Goal: Task Accomplishment & Management: Use online tool/utility

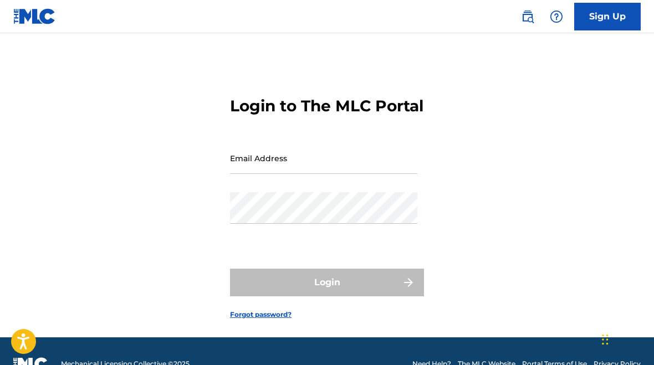
click at [254, 166] on input "Email Address" at bounding box center [323, 158] width 187 height 32
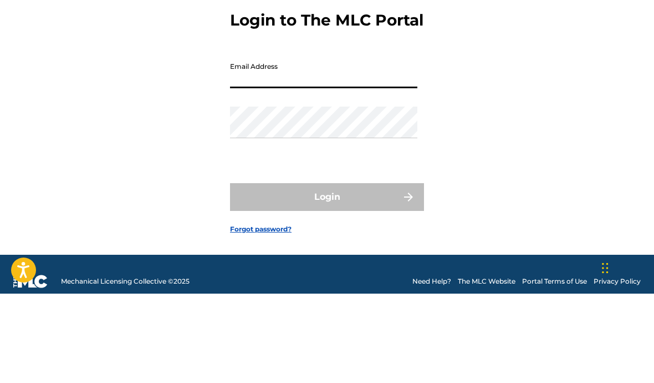
type input "[EMAIL_ADDRESS][DOMAIN_NAME]"
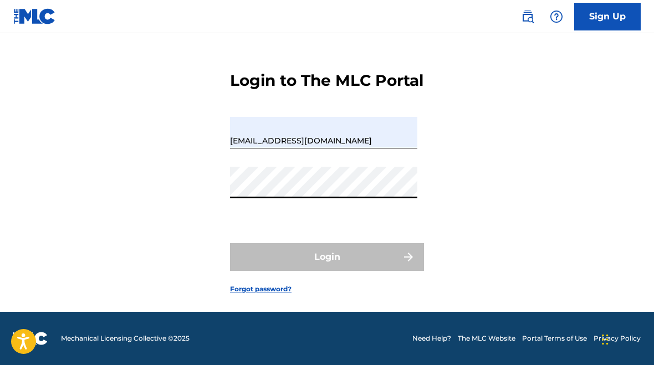
scroll to position [45, 0]
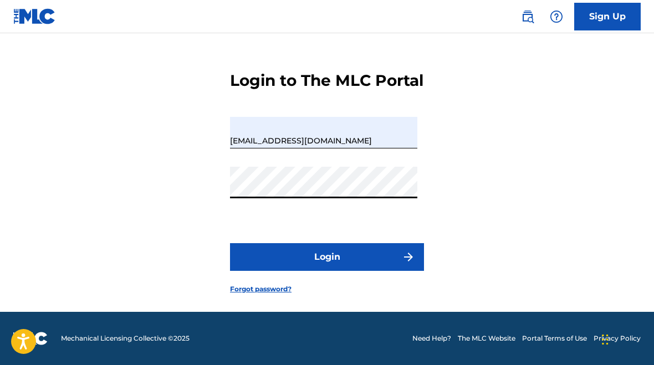
click at [380, 261] on button "Login" at bounding box center [327, 257] width 194 height 28
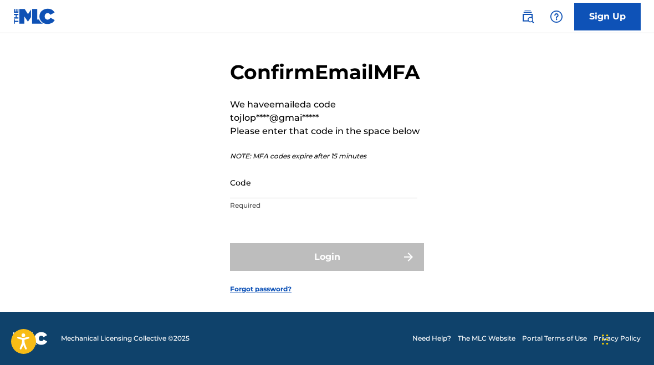
click at [286, 198] on input "Code" at bounding box center [323, 183] width 187 height 32
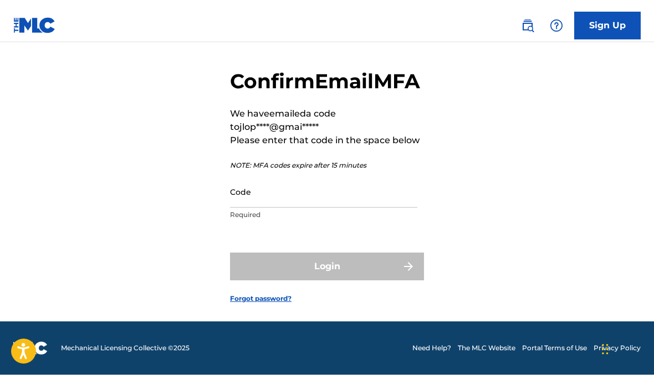
scroll to position [44, 0]
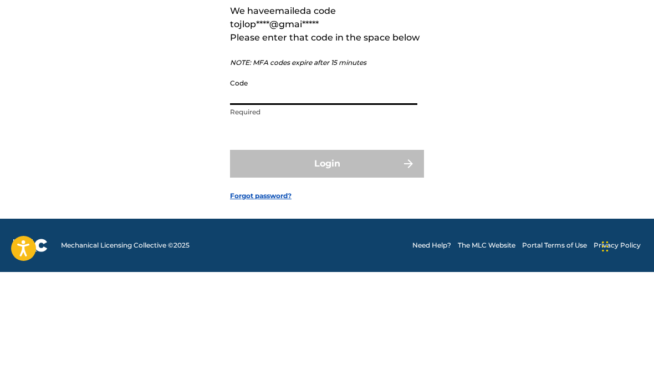
paste input "797257"
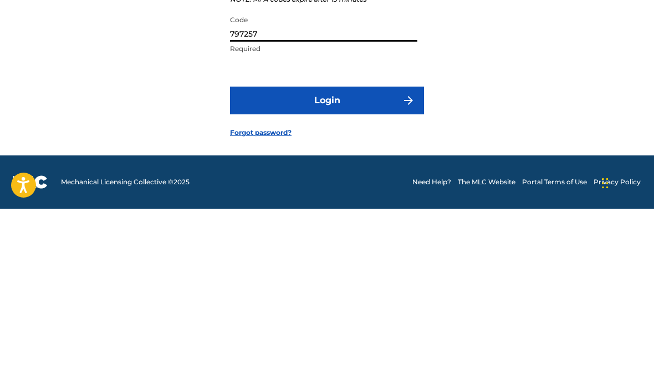
type input "797257"
click at [311, 261] on button "Login" at bounding box center [327, 275] width 194 height 28
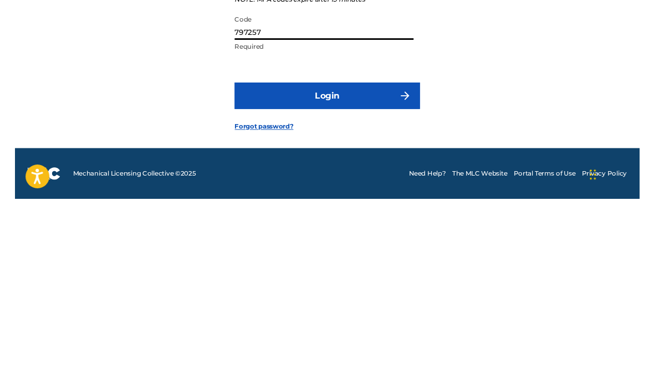
scroll to position [62, 0]
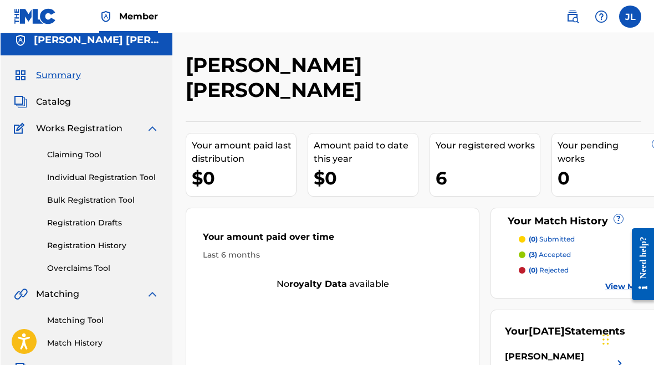
scroll to position [8, 0]
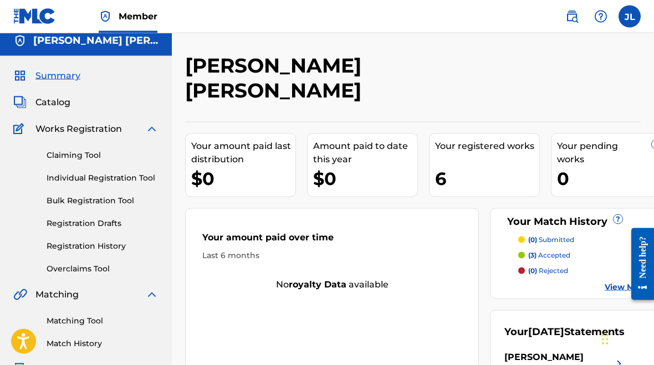
click at [91, 154] on link "Claiming Tool" at bounding box center [103, 156] width 112 height 12
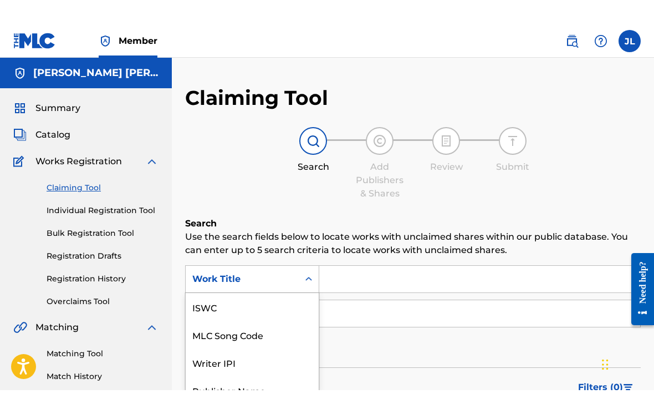
scroll to position [28, 0]
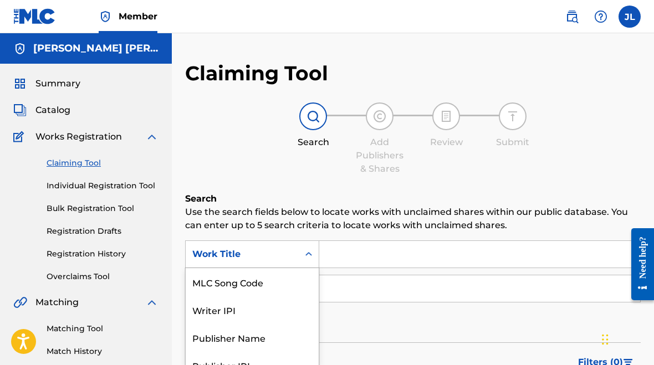
click at [368, 250] on input "Search Form" at bounding box center [479, 254] width 321 height 27
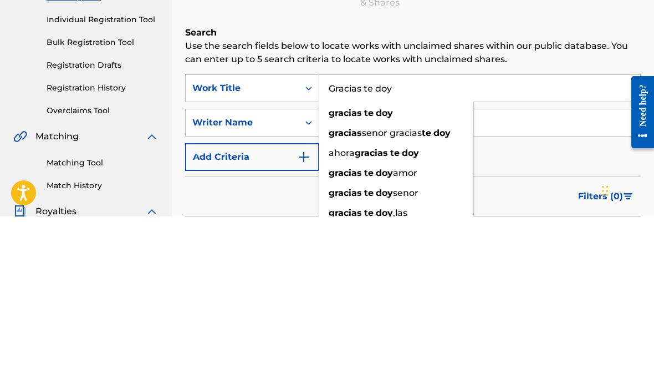
type input "Gracias te doy"
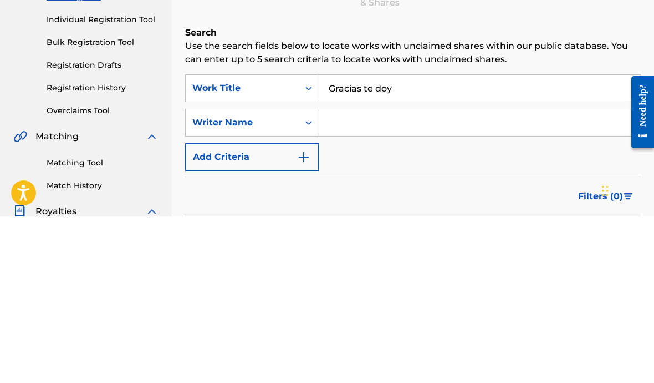
click at [359, 276] on input "Search Form" at bounding box center [479, 289] width 321 height 27
type input "[PERSON_NAME]"
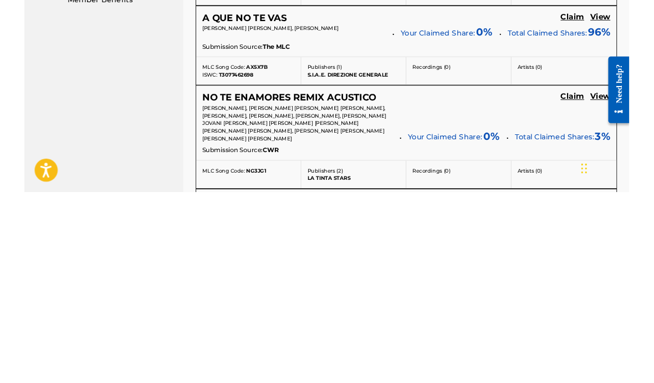
scroll to position [456, 0]
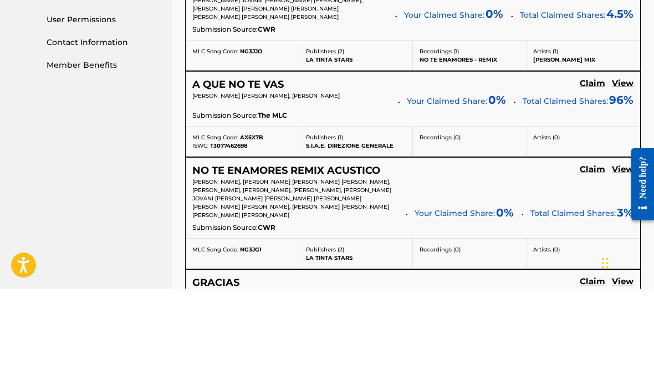
click at [622, 172] on h5 "View" at bounding box center [623, 177] width 22 height 11
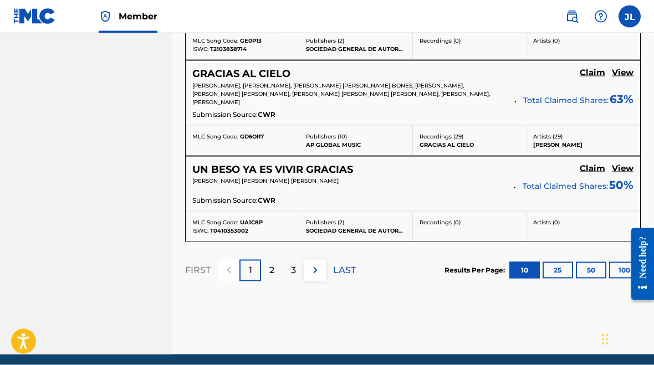
scroll to position [1057, 0]
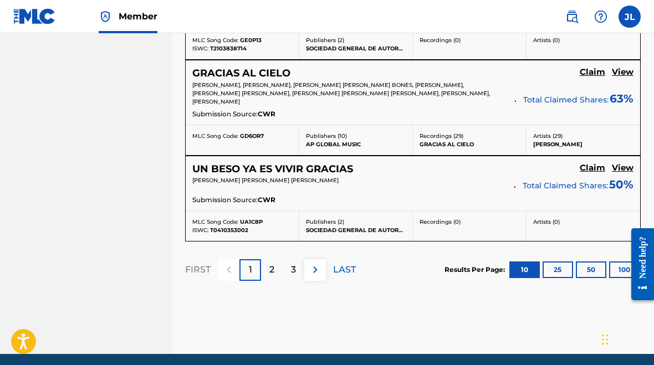
click at [276, 274] on div "2" at bounding box center [272, 270] width 22 height 22
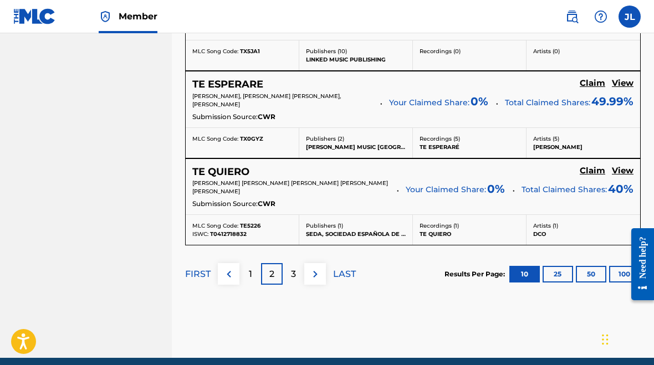
scroll to position [1138, 0]
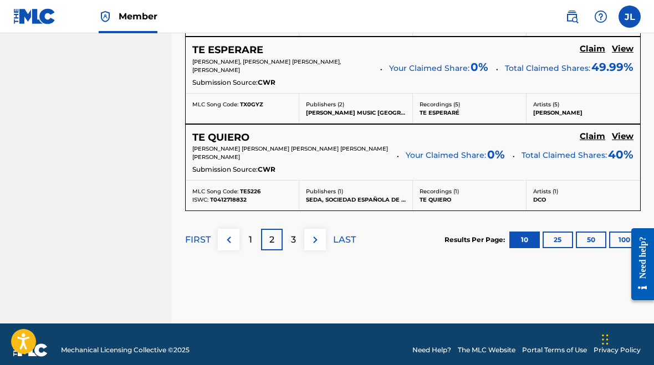
click at [297, 236] on div "3" at bounding box center [294, 240] width 22 height 22
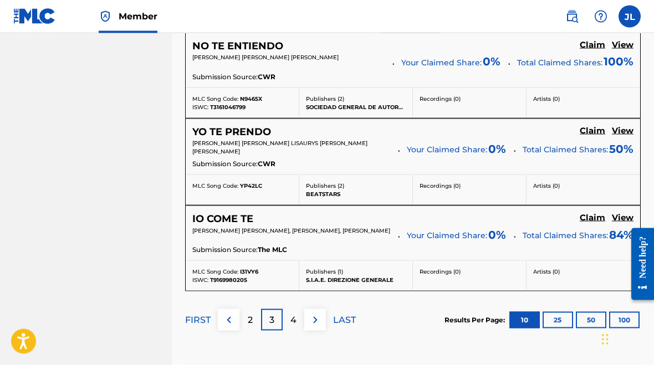
scroll to position [1063, 0]
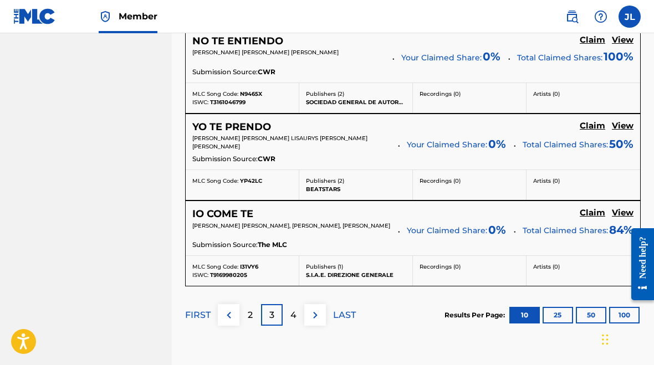
click at [294, 304] on div "4" at bounding box center [294, 315] width 22 height 22
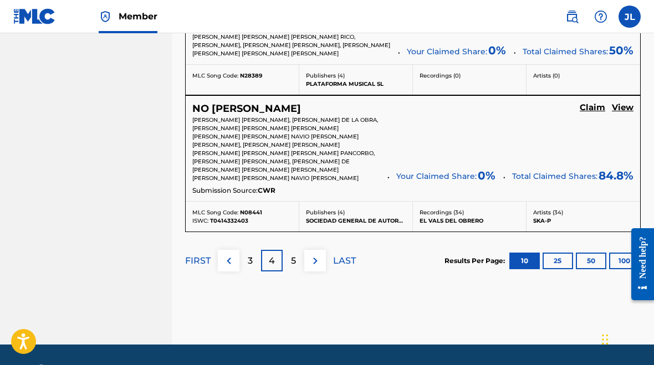
scroll to position [1229, 0]
